Goal: Task Accomplishment & Management: Complete application form

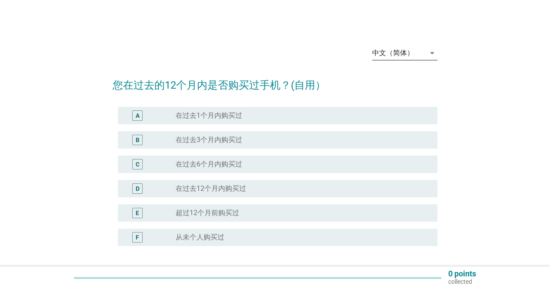
click at [433, 52] on icon "arrow_drop_down" at bounding box center [432, 53] width 10 height 10
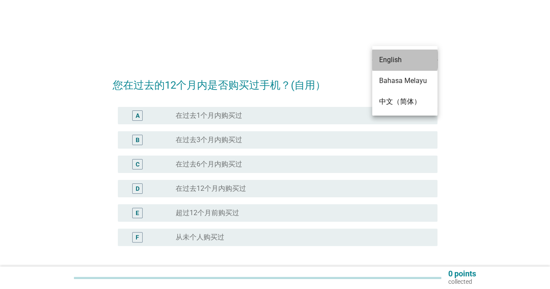
click at [409, 64] on div "English" at bounding box center [404, 60] width 51 height 10
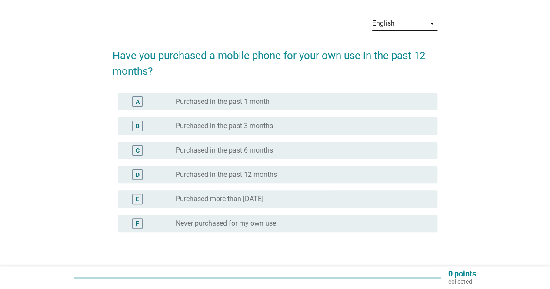
scroll to position [44, 0]
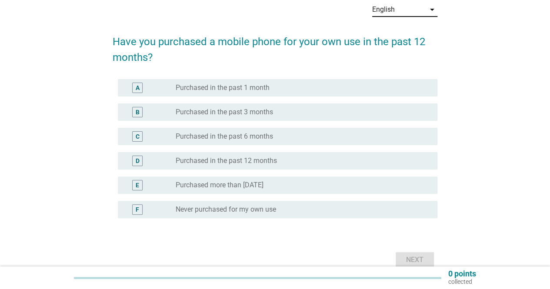
click at [280, 162] on div "radio_button_unchecked Purchased in the past 12 months" at bounding box center [300, 161] width 248 height 9
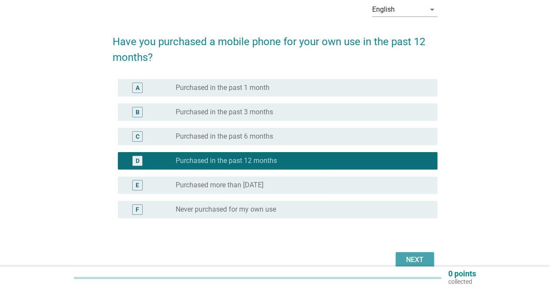
click at [416, 253] on button "Next" at bounding box center [415, 260] width 38 height 16
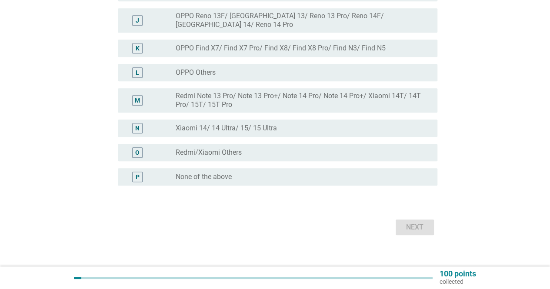
scroll to position [328, 0]
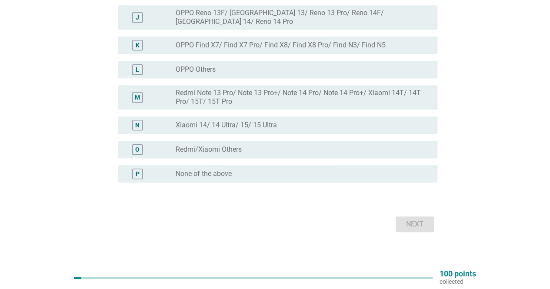
click at [255, 170] on div "radio_button_unchecked None of the above" at bounding box center [300, 174] width 248 height 9
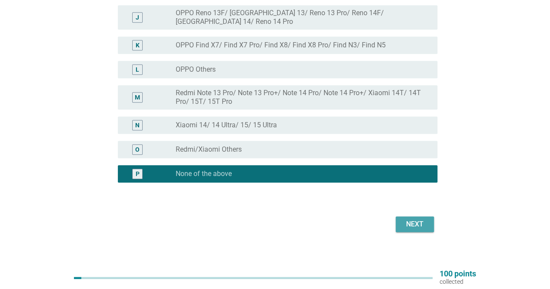
click at [420, 217] on button "Next" at bounding box center [415, 225] width 38 height 16
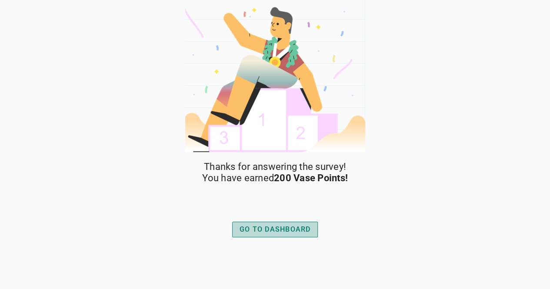
click at [301, 230] on div "GO TO DASHBOARD" at bounding box center [275, 230] width 71 height 10
